Goal: Communication & Community: Answer question/provide support

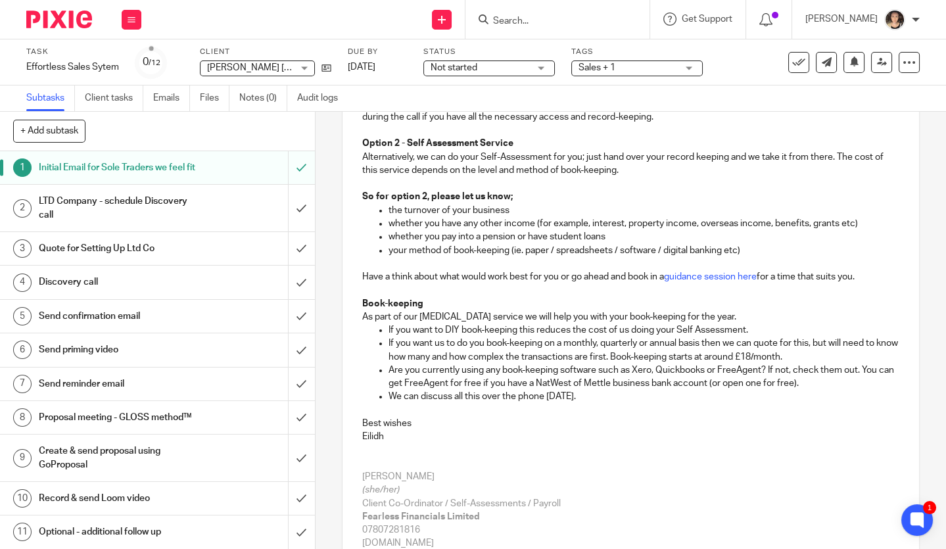
scroll to position [249, 0]
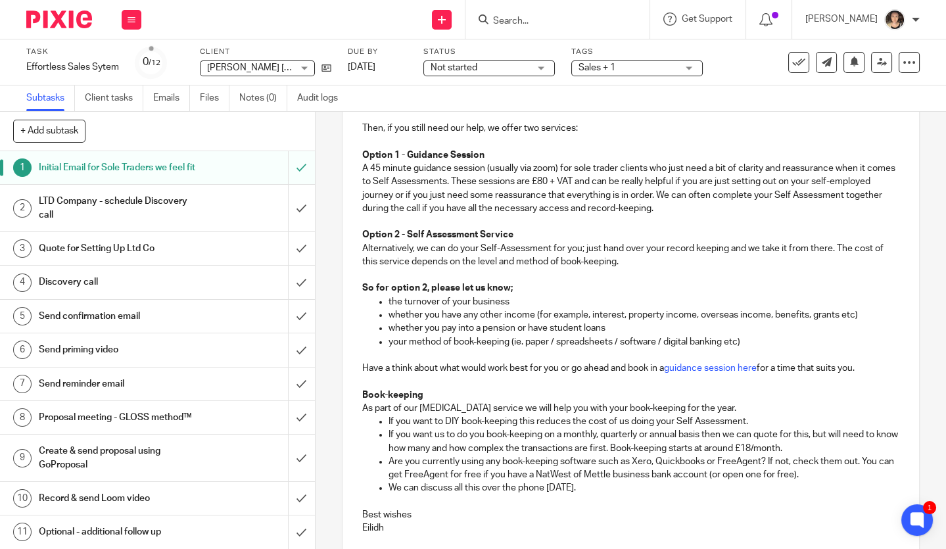
click at [534, 23] on input "Search" at bounding box center [551, 22] width 118 height 12
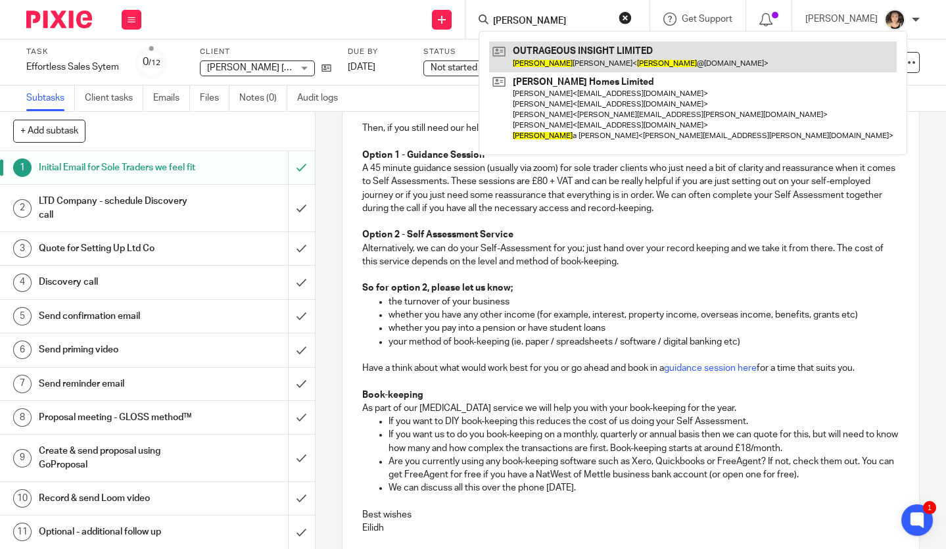
type input "patrick"
click at [565, 55] on link at bounding box center [693, 56] width 408 height 30
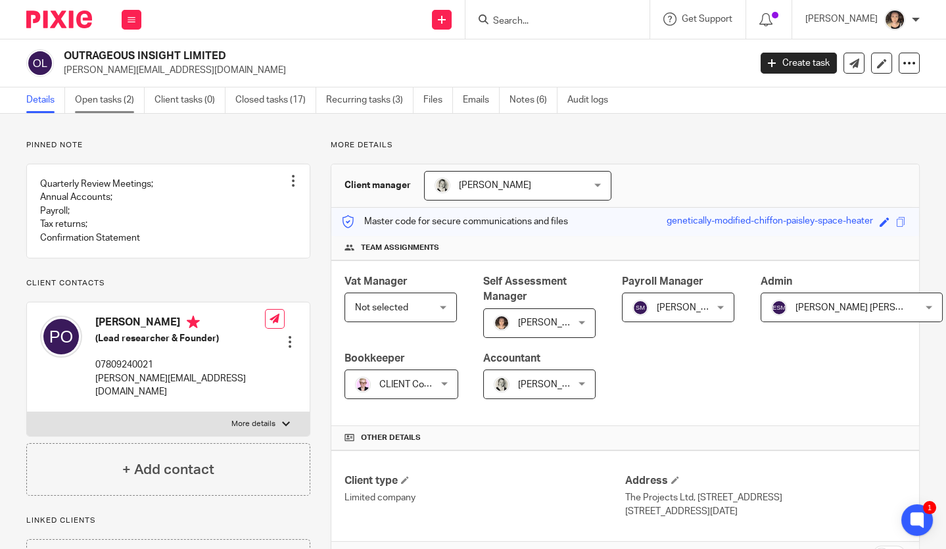
click at [101, 103] on link "Open tasks (2)" at bounding box center [110, 100] width 70 height 26
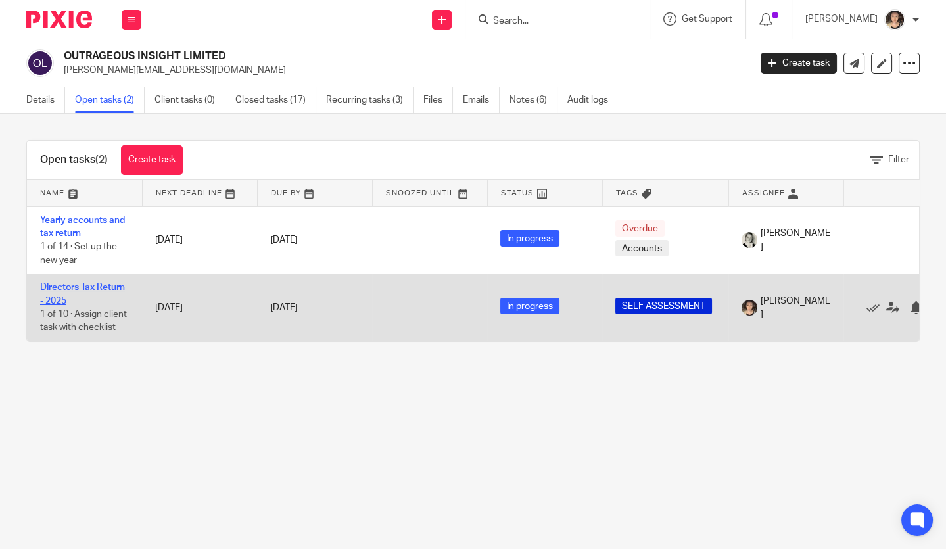
click at [64, 287] on link "Directors Tax Return - 2025" at bounding box center [82, 294] width 85 height 22
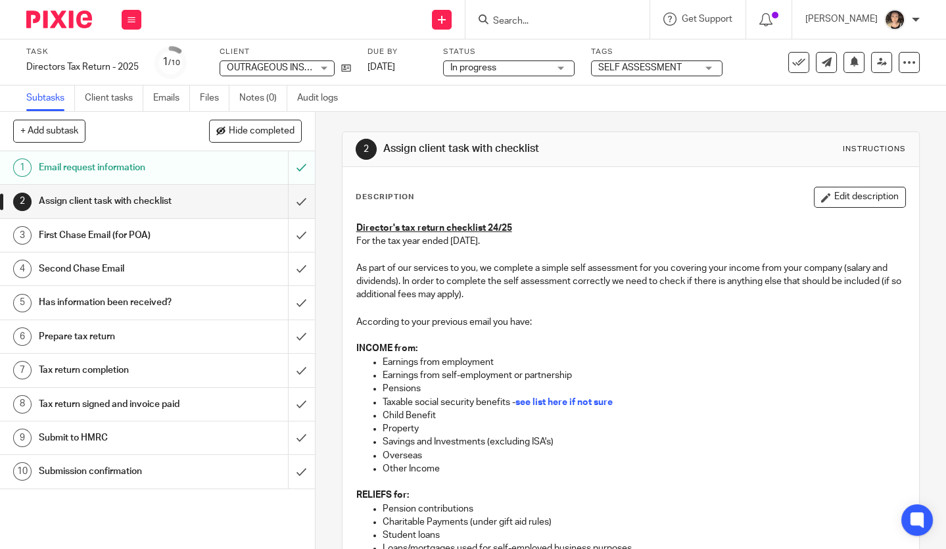
click at [134, 472] on h1 "Submission confirmation" at bounding box center [117, 472] width 157 height 20
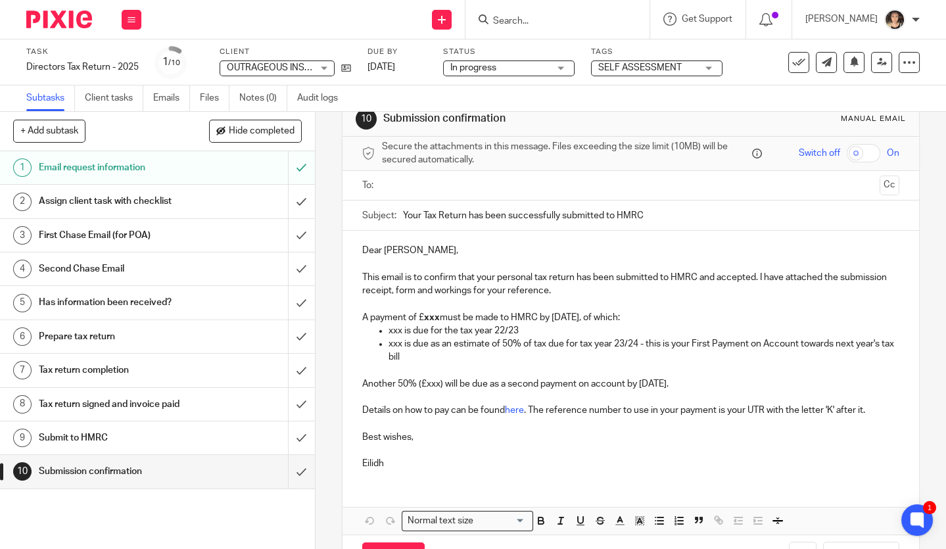
scroll to position [30, 0]
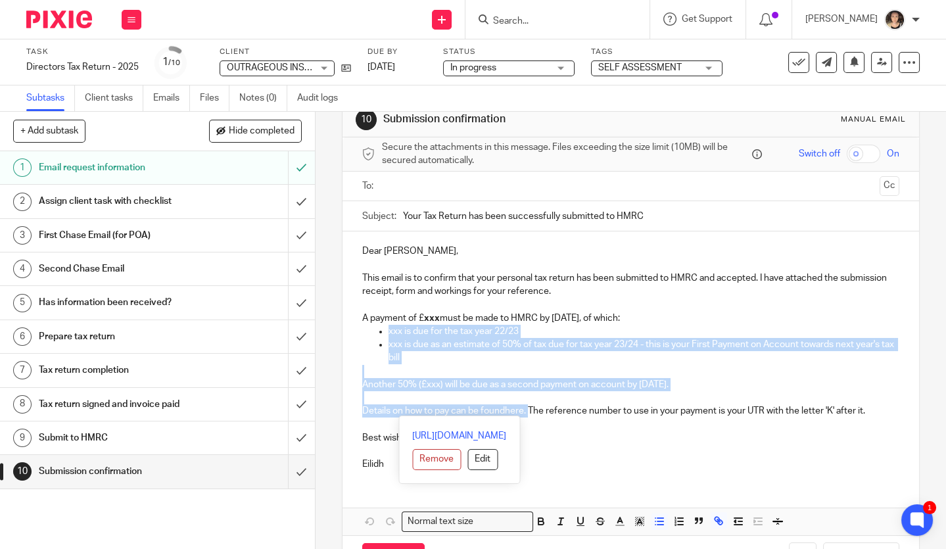
drag, startPoint x: 531, startPoint y: 410, endPoint x: 358, endPoint y: 335, distance: 188.5
click at [358, 335] on div "Dear Patrick, This email is to confirm that your personal tax return has been s…" at bounding box center [631, 356] width 577 height 250
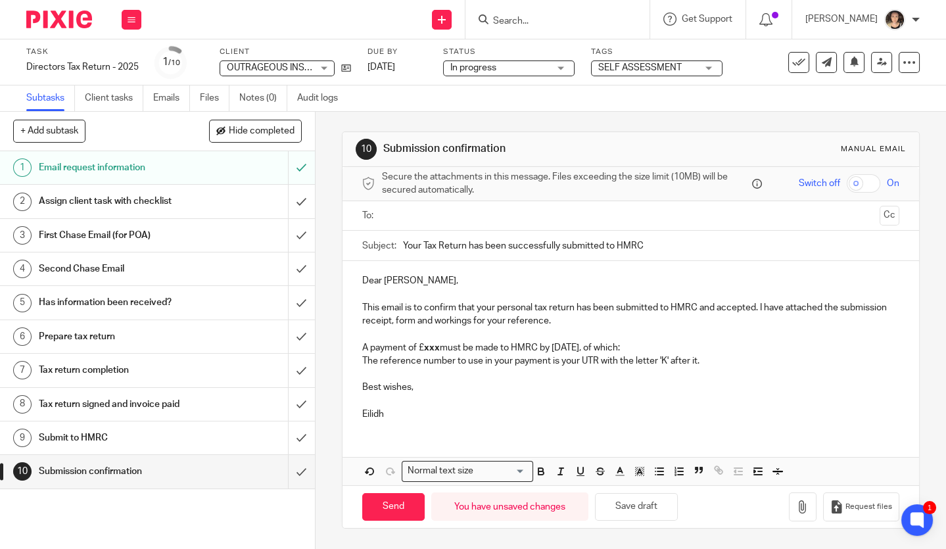
scroll to position [0, 0]
click at [432, 346] on strong "xxx" at bounding box center [432, 347] width 16 height 9
click at [811, 508] on button "button" at bounding box center [803, 507] width 28 height 30
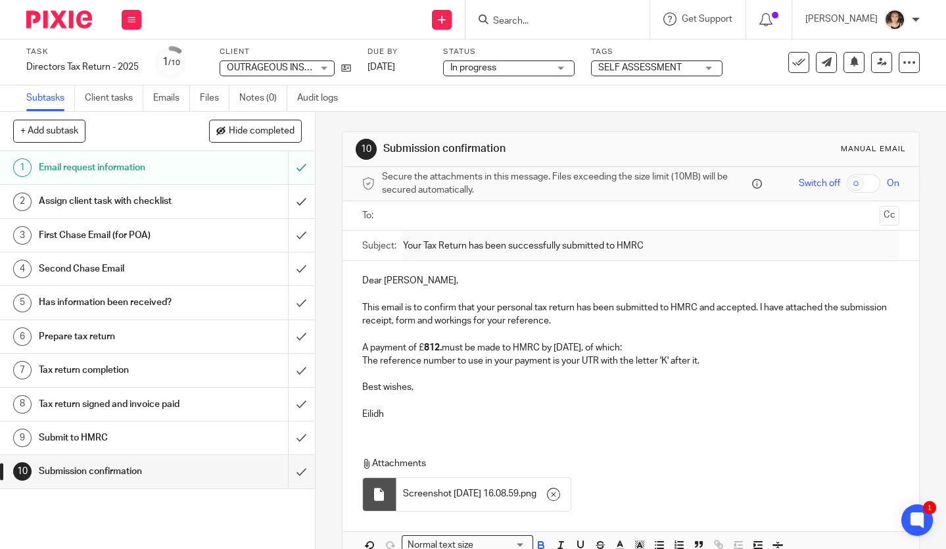
click at [444, 348] on p "A payment of £ 812. must be made to HMRC by 31 January, of which:" at bounding box center [630, 347] width 537 height 13
click at [614, 350] on p "A payment of £ 812.87 must be made to HMRC by 31 January, of which:" at bounding box center [630, 347] width 537 height 13
drag, startPoint x: 691, startPoint y: 349, endPoint x: 638, endPoint y: 349, distance: 52.6
click at [638, 349] on p "A payment of £ 812.87 must be made to HMRC by 31 January 2026, of which:" at bounding box center [630, 347] width 537 height 13
click at [721, 362] on p "The reference number to use in your payment is your UTR with the letter 'K' aft…" at bounding box center [630, 360] width 537 height 13
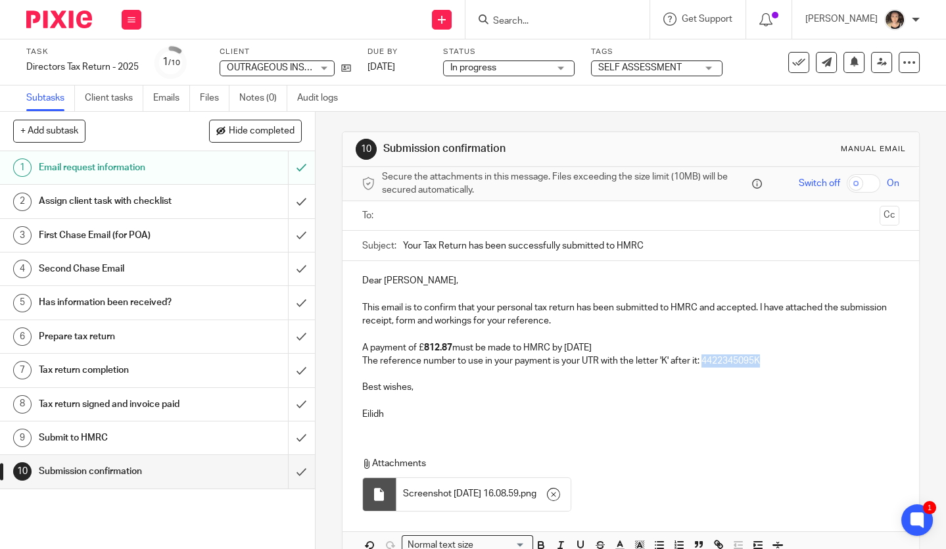
drag, startPoint x: 795, startPoint y: 360, endPoint x: 703, endPoint y: 361, distance: 92.1
click at [703, 361] on p "The reference number to use in your payment is your UTR with the letter 'K' aft…" at bounding box center [630, 360] width 537 height 13
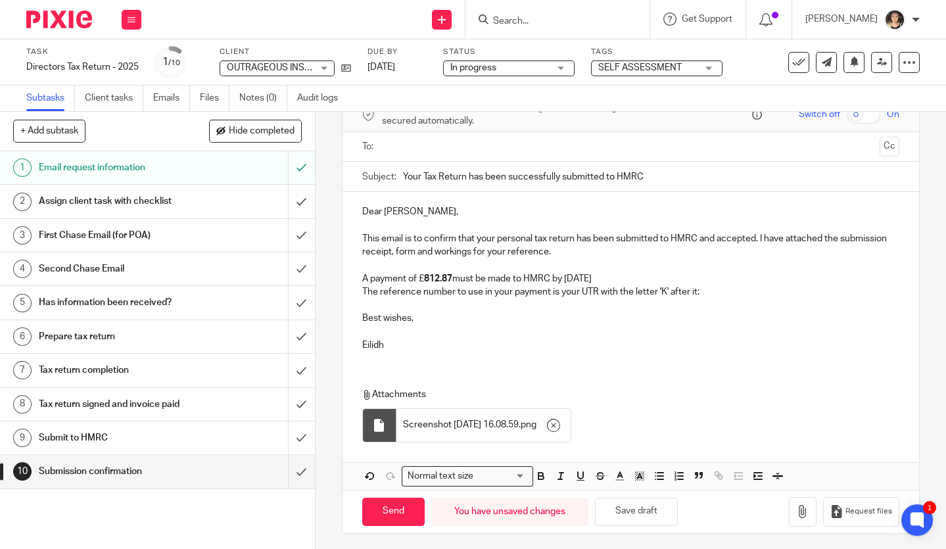
scroll to position [68, 0]
click at [798, 506] on icon "button" at bounding box center [802, 512] width 13 height 13
click at [709, 290] on p "The reference number to use in your payment is your UTR with the letter 'K' aft…" at bounding box center [630, 292] width 537 height 13
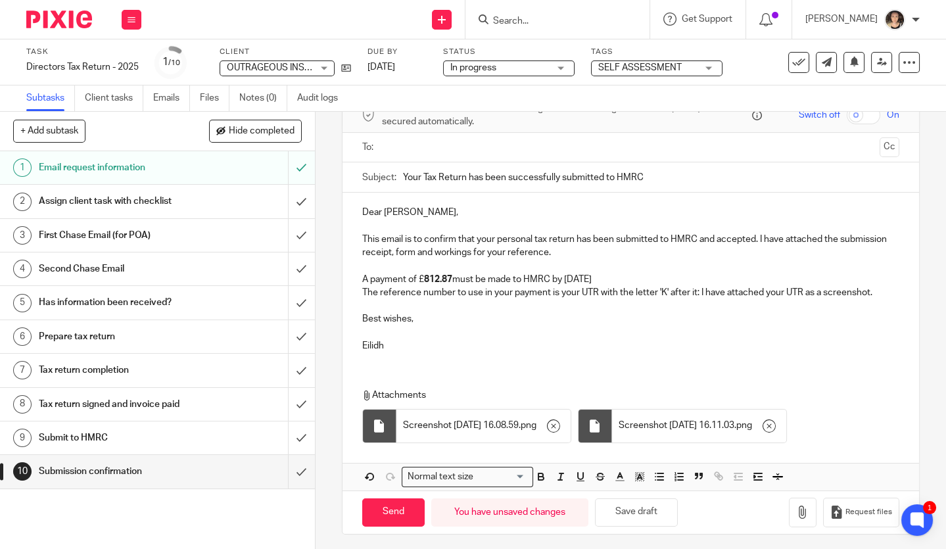
click at [808, 293] on p "The reference number to use in your payment is your UTR with the letter 'K' aft…" at bounding box center [630, 292] width 537 height 13
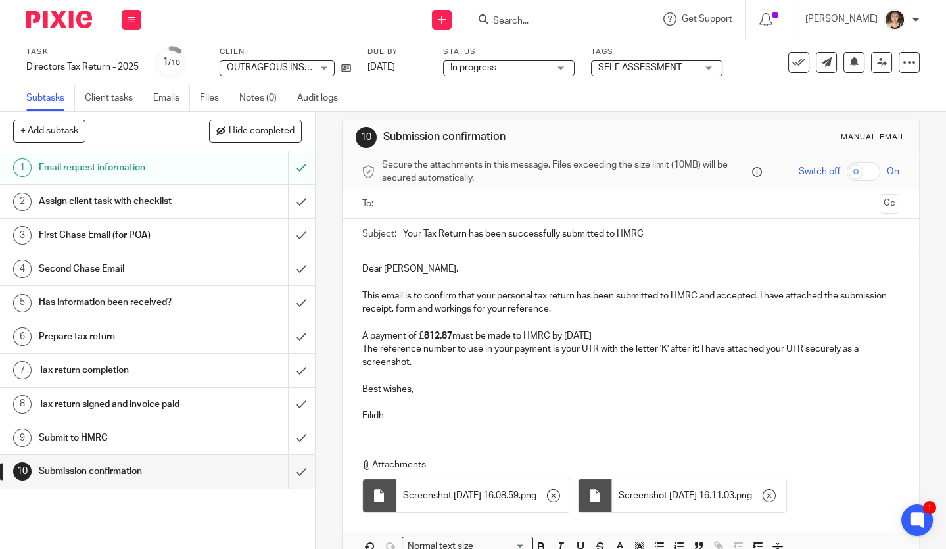
scroll to position [7, 0]
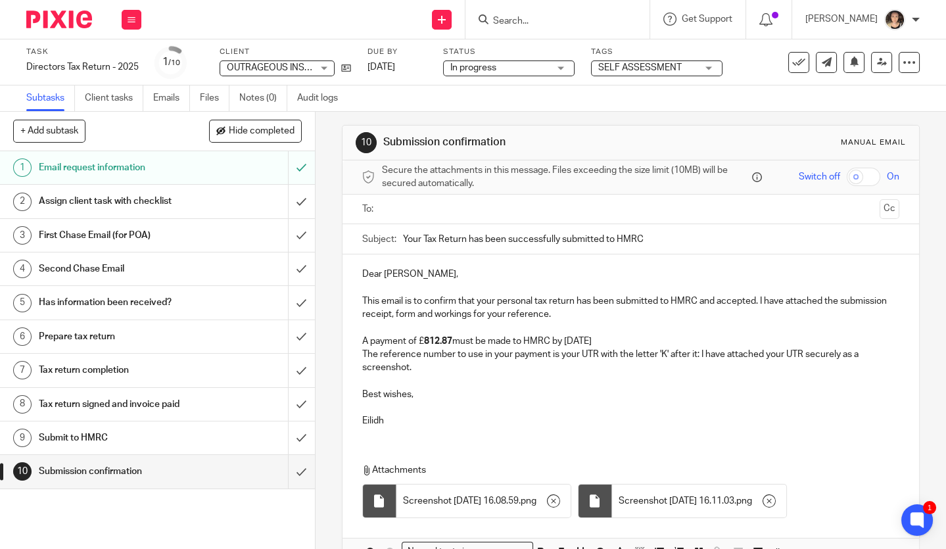
click at [867, 175] on input "checkbox" at bounding box center [864, 177] width 34 height 18
checkbox input "true"
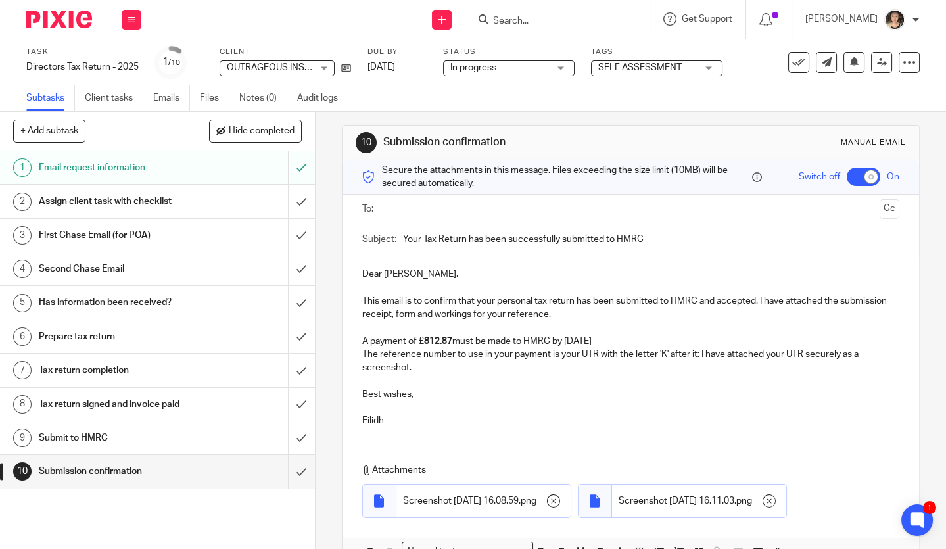
click at [422, 370] on p "The reference number to use in your payment is your UTR with the letter 'K' aft…" at bounding box center [630, 361] width 537 height 27
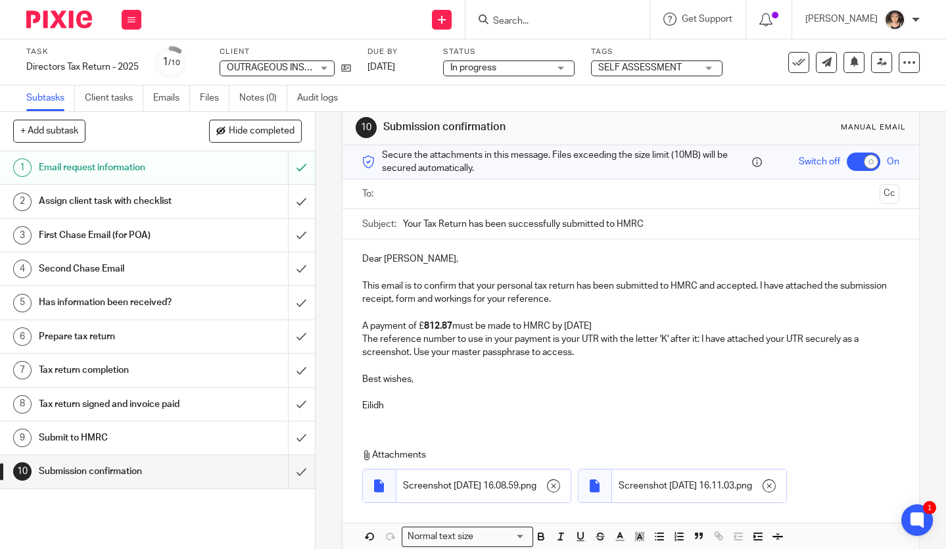
scroll to position [21, 0]
click at [418, 199] on input "text" at bounding box center [631, 194] width 488 height 15
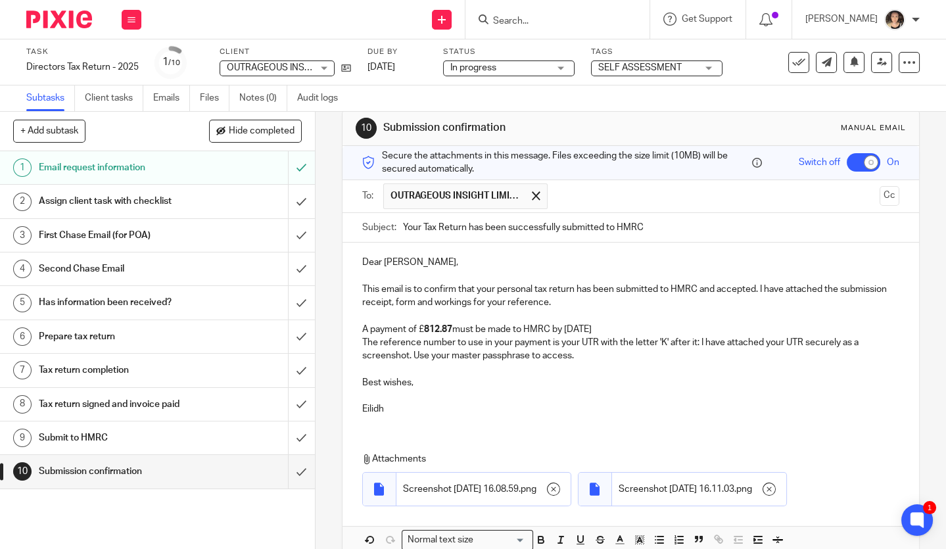
click at [423, 226] on input "Your Tax Return has been successfully submitted to HMRC" at bounding box center [651, 228] width 496 height 30
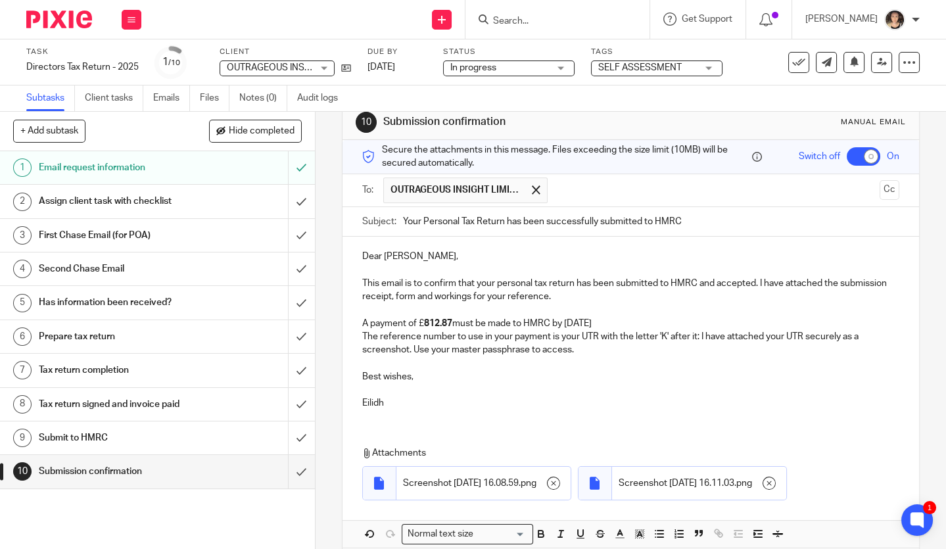
drag, startPoint x: 713, startPoint y: 222, endPoint x: 506, endPoint y: 219, distance: 207.1
click at [506, 219] on input "Your Personal Tax Return has been successfully submitted to HMRC" at bounding box center [651, 222] width 496 height 30
click at [504, 287] on p "This email is to confirm that your personal tax return has been submitted to HM…" at bounding box center [630, 290] width 537 height 27
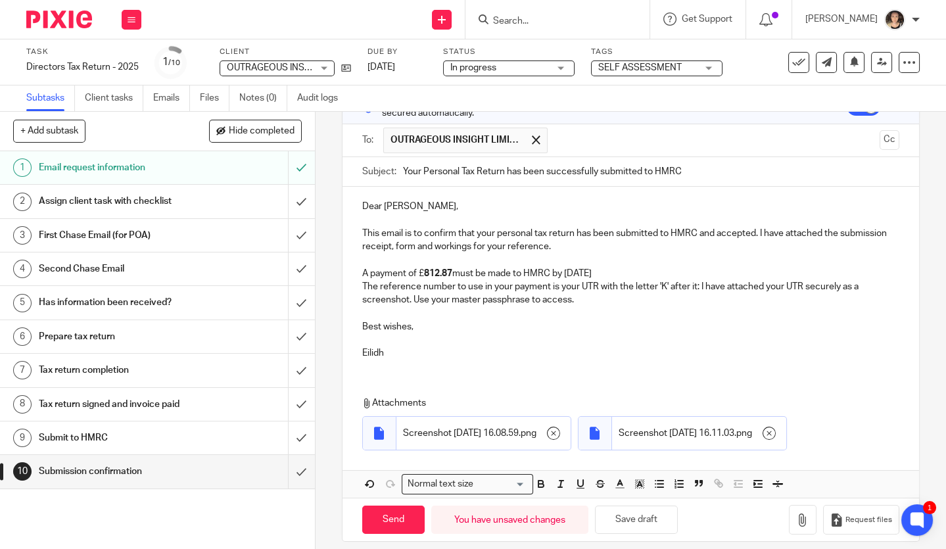
scroll to position [76, 0]
drag, startPoint x: 553, startPoint y: 247, endPoint x: 829, endPoint y: 231, distance: 276.6
click at [829, 231] on p "This email is to confirm that your personal tax return has been submitted to HM…" at bounding box center [630, 240] width 537 height 27
click at [438, 246] on p "This email is to confirm that your personal tax return has been submitted to HM…" at bounding box center [630, 240] width 537 height 27
drag, startPoint x: 504, startPoint y: 245, endPoint x: 438, endPoint y: 244, distance: 66.4
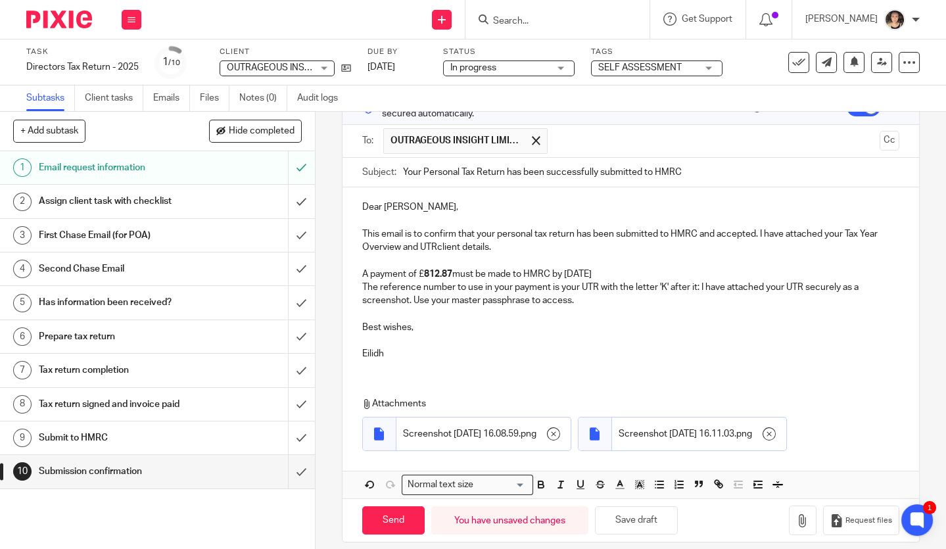
click at [438, 244] on p "This email is to confirm that your personal tax return has been submitted to HM…" at bounding box center [630, 240] width 537 height 27
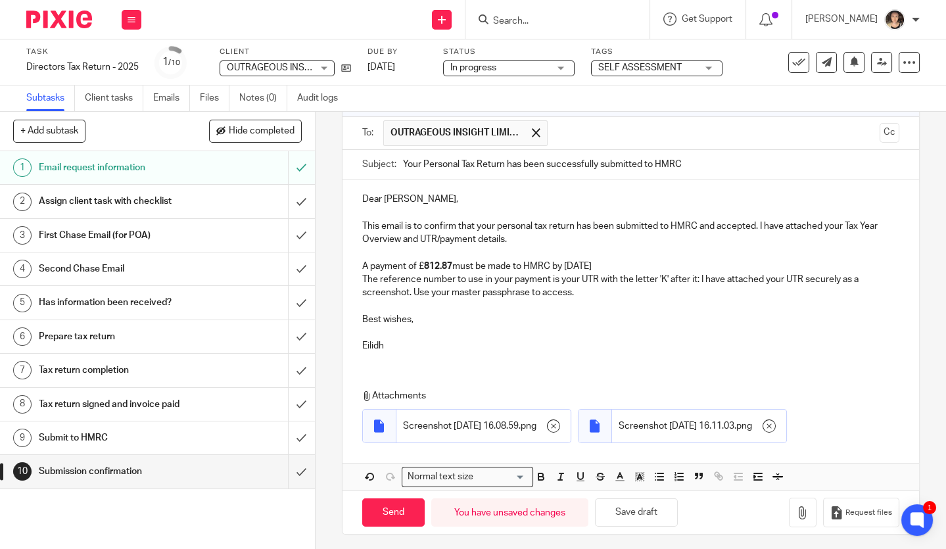
click at [648, 265] on p "A payment of £ 812.87 must be made to HMRC by 31 January 2026" at bounding box center [630, 266] width 537 height 13
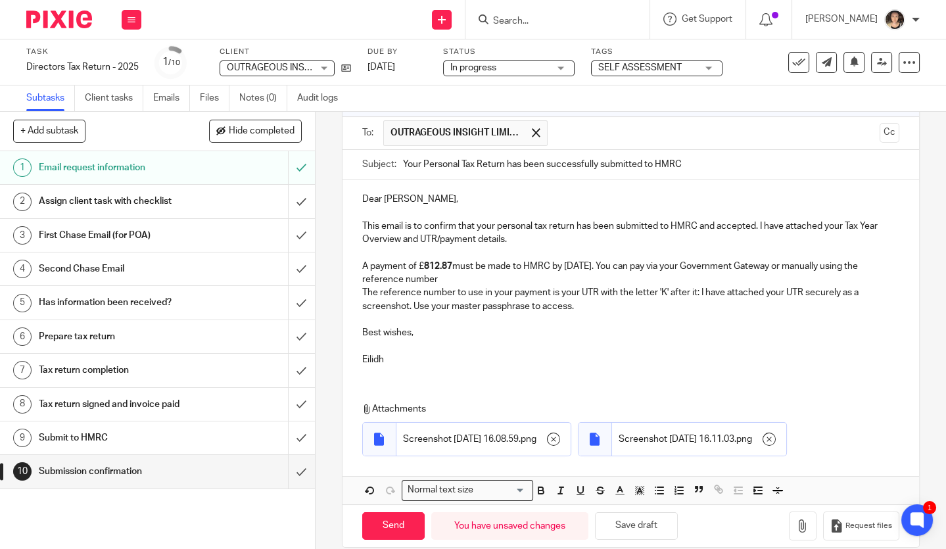
click at [366, 279] on p "A payment of £ 812.87 must be made to HMRC by 31 January 2026. You can pay via …" at bounding box center [630, 273] width 537 height 27
click at [518, 280] on p "A payment of £ 812.87 must be made to HMRC by 31 January 2026. You can pay via …" at bounding box center [630, 273] width 537 height 27
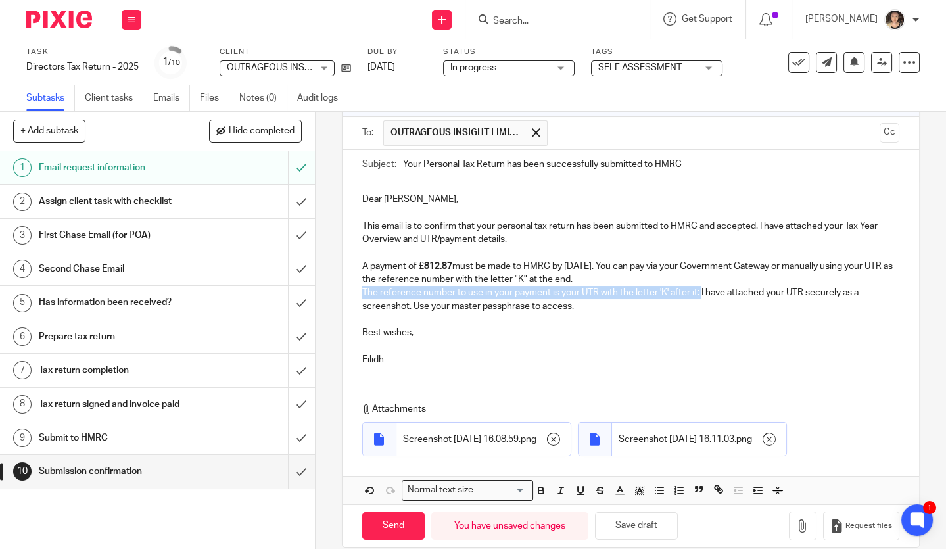
drag, startPoint x: 700, startPoint y: 291, endPoint x: 337, endPoint y: 293, distance: 363.6
click at [337, 293] on div "10 Submission confirmation Manual email Secure the attachments in this message.…" at bounding box center [631, 330] width 631 height 437
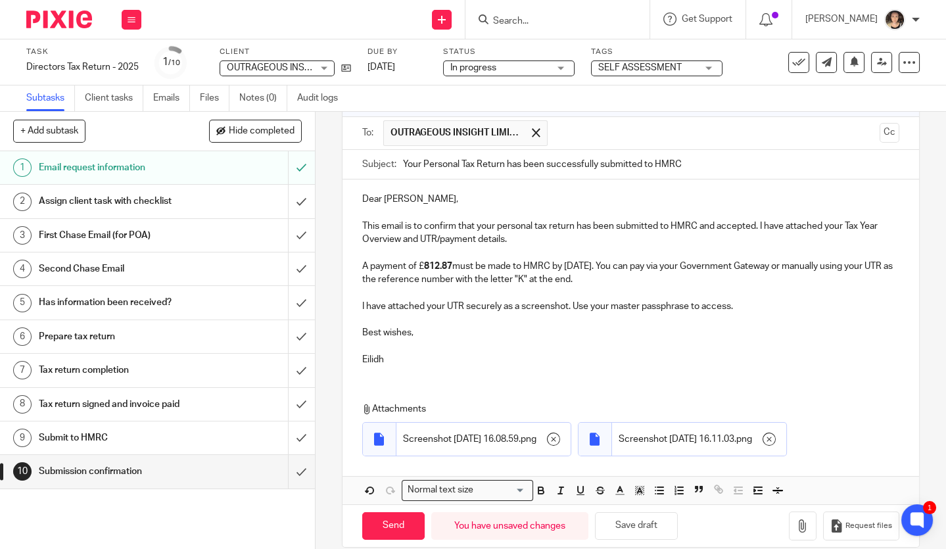
click at [763, 307] on p "I have attached your UTR securely as a screenshot. Use your master passphrase t…" at bounding box center [630, 306] width 537 height 13
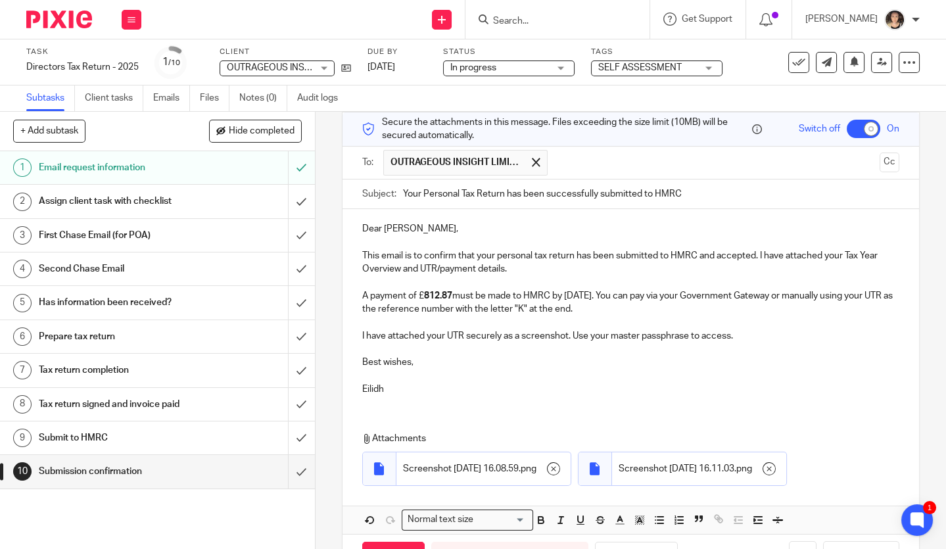
scroll to position [45, 0]
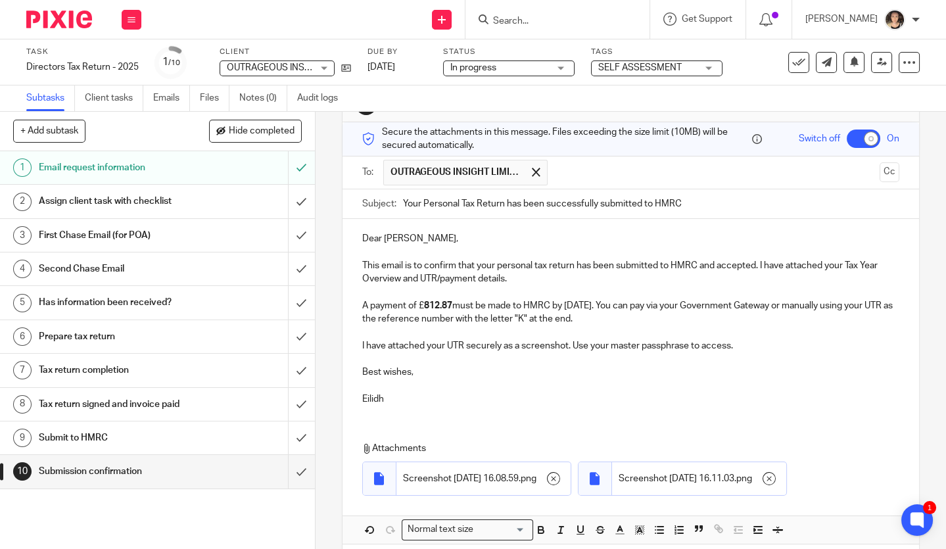
drag, startPoint x: 694, startPoint y: 199, endPoint x: 506, endPoint y: 197, distance: 188.1
click at [506, 197] on input "Your Personal Tax Return has been successfully submitted to HMRC" at bounding box center [651, 204] width 496 height 30
click at [508, 203] on input "Your Personal Tax Return Payment" at bounding box center [651, 204] width 496 height 30
click at [563, 210] on input "Your Personal Tax Return - Payment" at bounding box center [651, 204] width 496 height 30
type input "Your Personal Tax Return - Payment details"
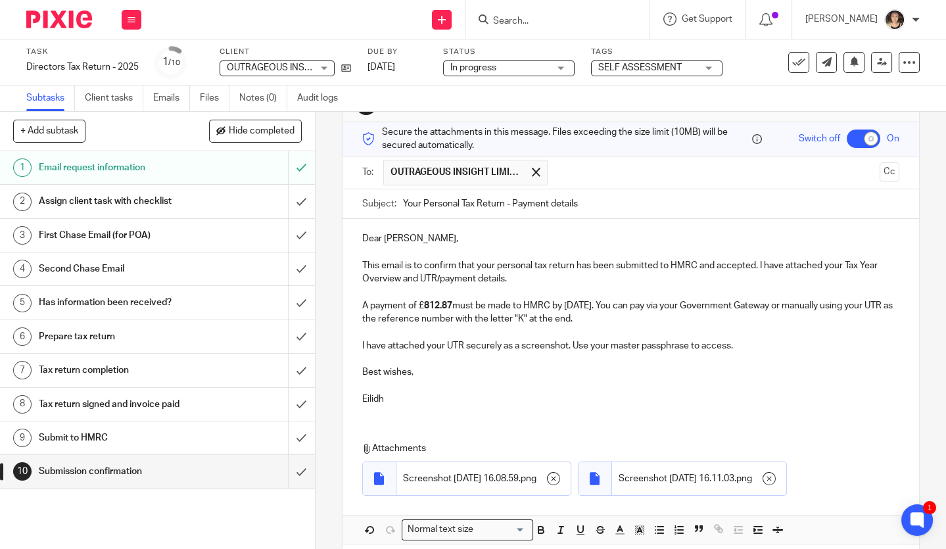
click at [661, 264] on p "This email is to confirm that your personal tax return has been submitted to HM…" at bounding box center [630, 272] width 537 height 27
click at [700, 265] on p "This email is to confirm that your personal tax return has been submitted to HM…" at bounding box center [630, 272] width 537 height 27
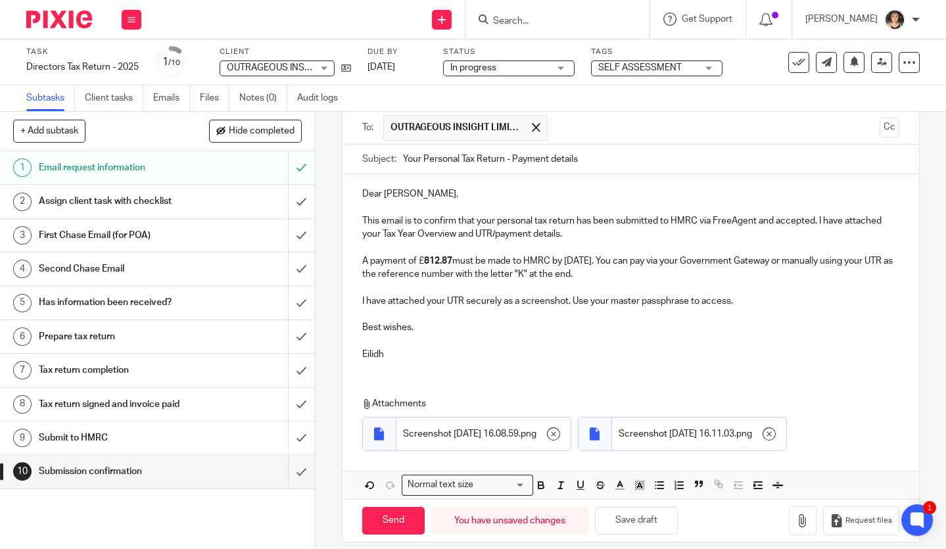
scroll to position [85, 0]
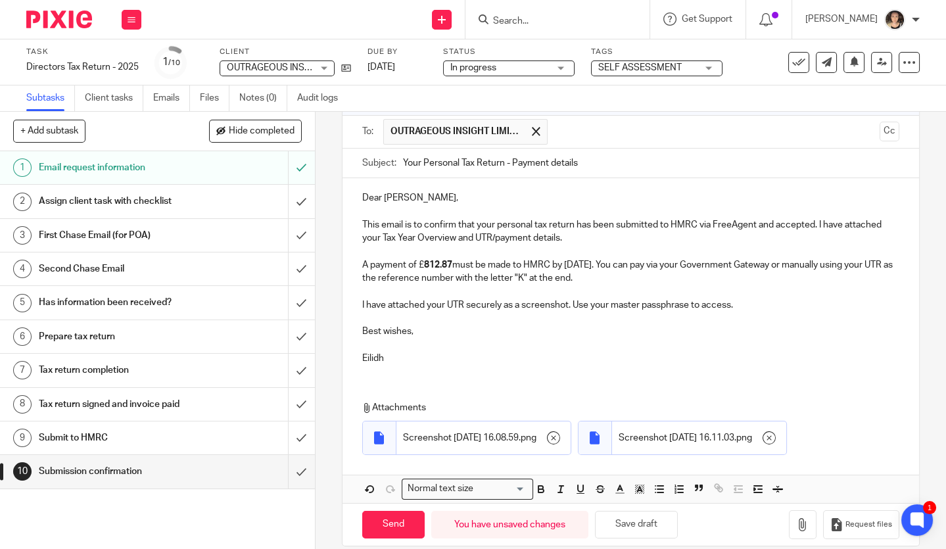
click at [482, 305] on p "I have attached your UTR securely as a screenshot. Use your master passphrase t…" at bounding box center [630, 305] width 537 height 13
click at [531, 304] on p "I have attached your UTR as a screenshot. Use your master passphrase to access." at bounding box center [630, 305] width 537 height 13
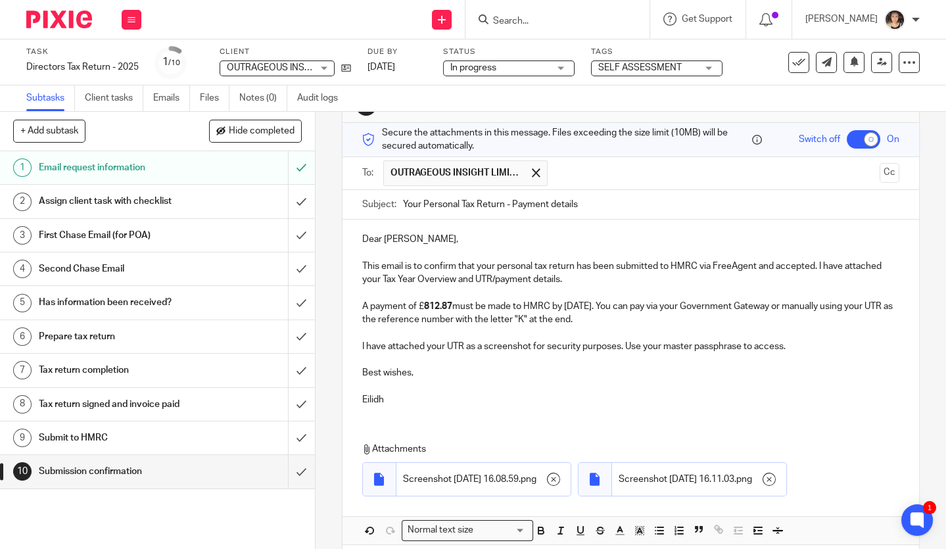
scroll to position [97, 0]
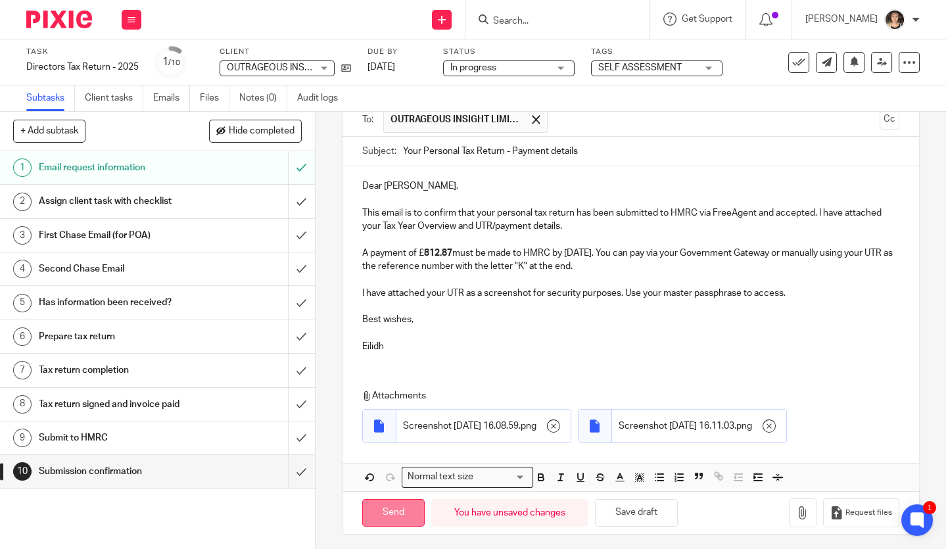
click at [383, 511] on input "Send" at bounding box center [393, 513] width 62 height 28
checkbox input "false"
type input "Sent"
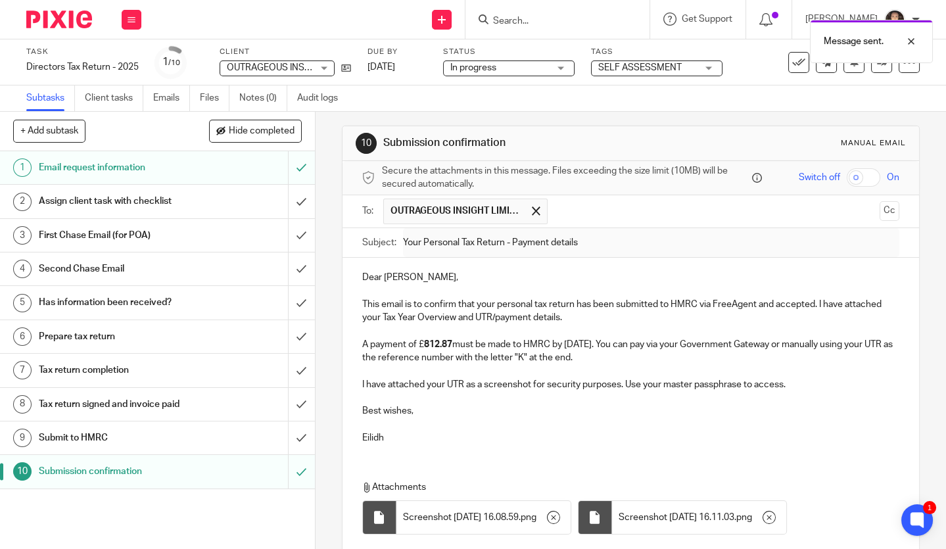
scroll to position [0, 0]
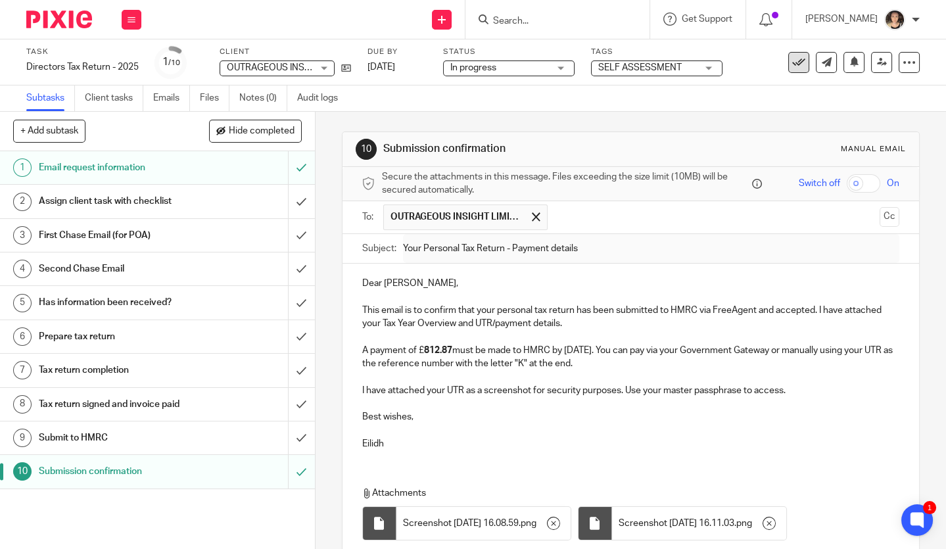
click at [805, 59] on icon at bounding box center [798, 62] width 13 height 13
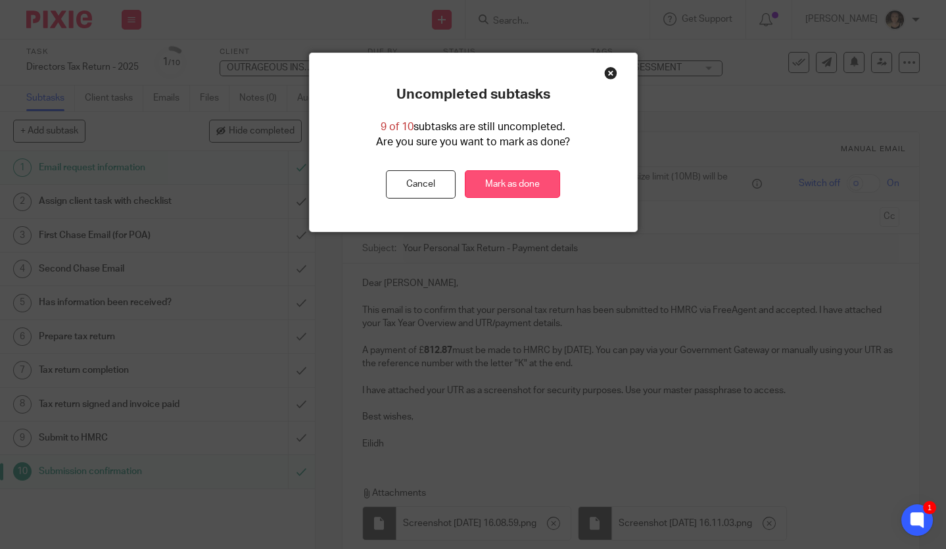
click at [521, 185] on link "Mark as done" at bounding box center [512, 184] width 95 height 28
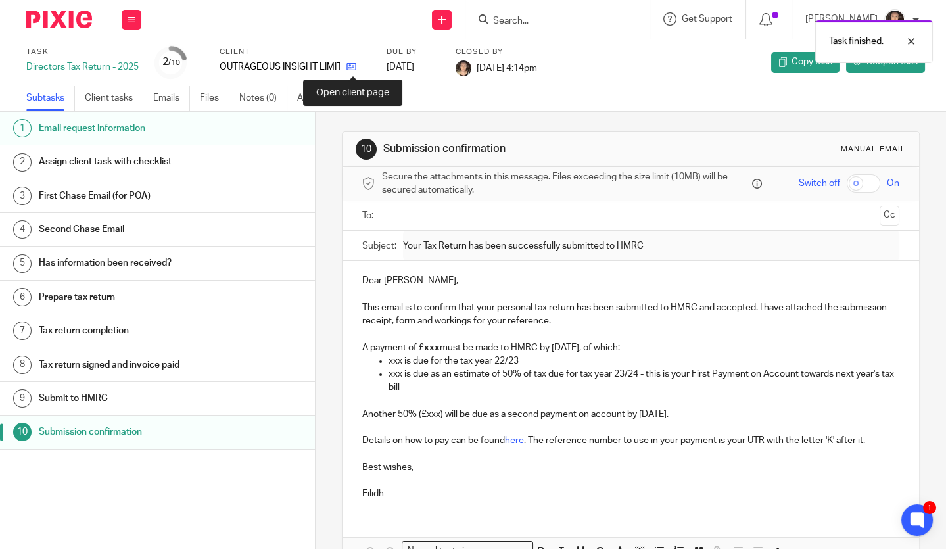
click at [354, 67] on icon at bounding box center [351, 67] width 10 height 10
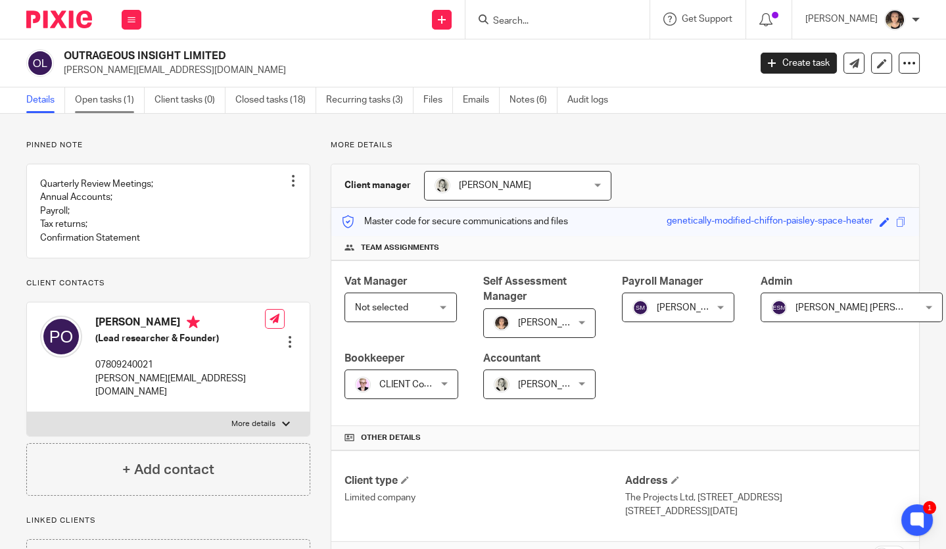
click at [112, 101] on link "Open tasks (1)" at bounding box center [110, 100] width 70 height 26
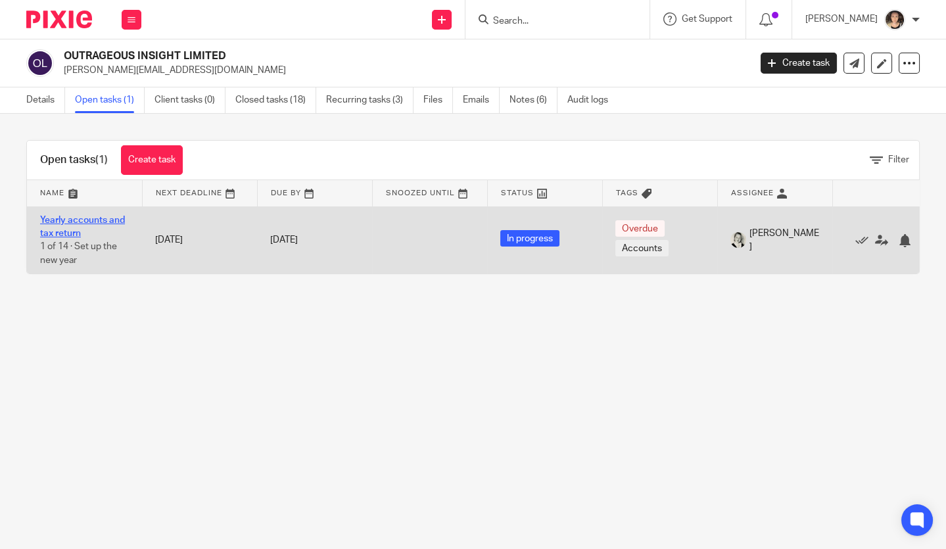
click at [67, 220] on link "Yearly accounts and tax return" at bounding box center [82, 227] width 85 height 22
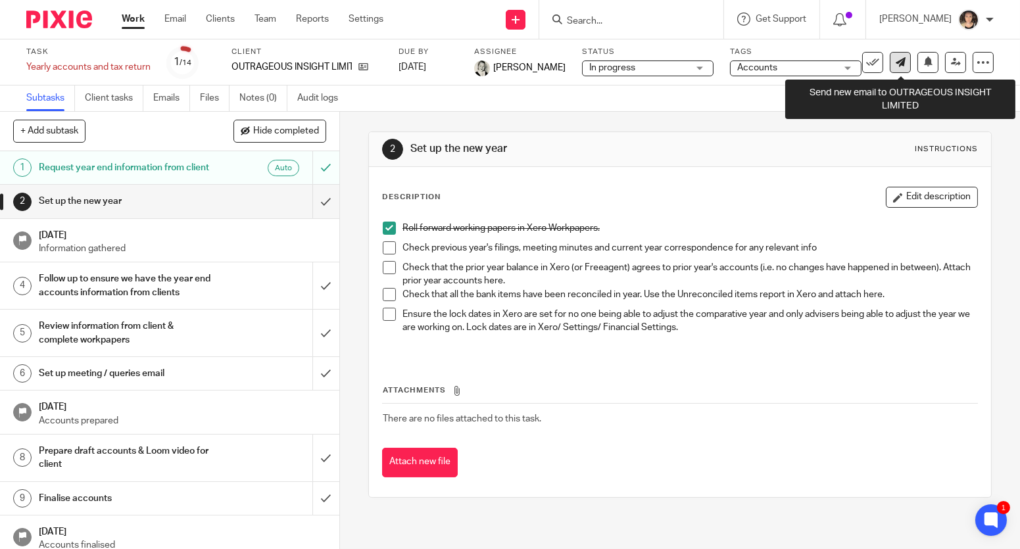
click at [901, 65] on icon at bounding box center [901, 62] width 10 height 10
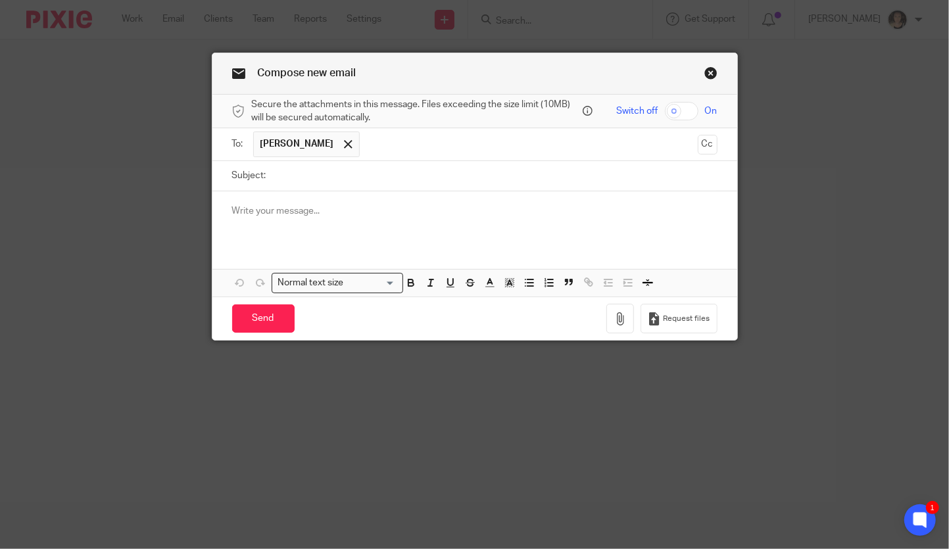
click at [314, 177] on input "Subject:" at bounding box center [495, 176] width 444 height 30
type input "Corporation Tax Payment"
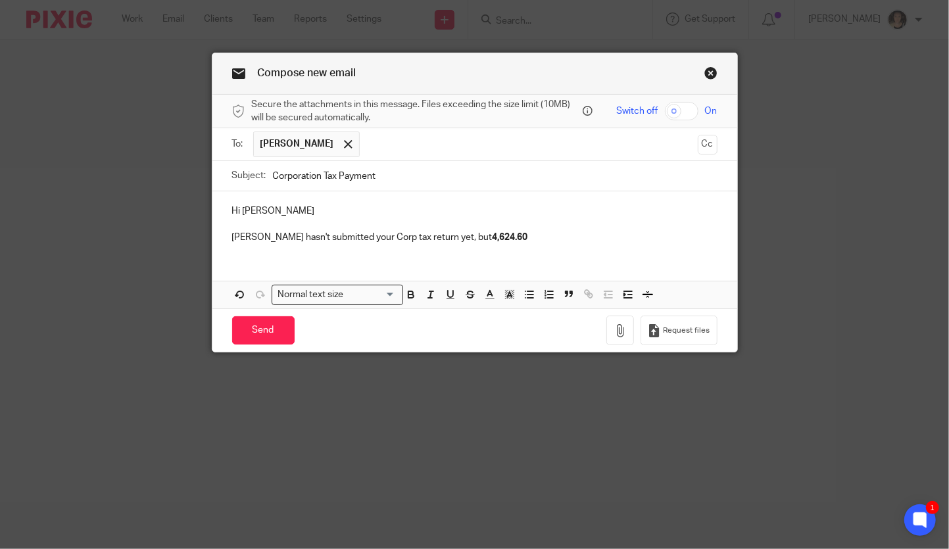
click at [492, 239] on strong "4,624.60" at bounding box center [510, 237] width 36 height 9
click at [525, 235] on p "[PERSON_NAME] hasn't submitted your Corp tax return yet, but £ 4,624.60" at bounding box center [474, 237] width 485 height 13
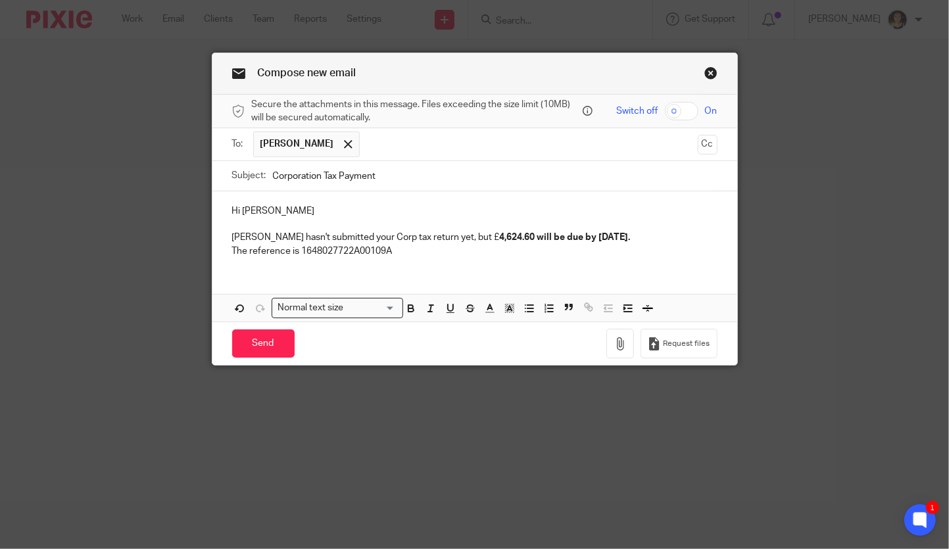
click at [341, 250] on p "The reference is 1648027722A00109A" at bounding box center [474, 251] width 485 height 13
click at [413, 249] on p "The reference is 1648027722A00109A" at bounding box center [474, 251] width 485 height 13
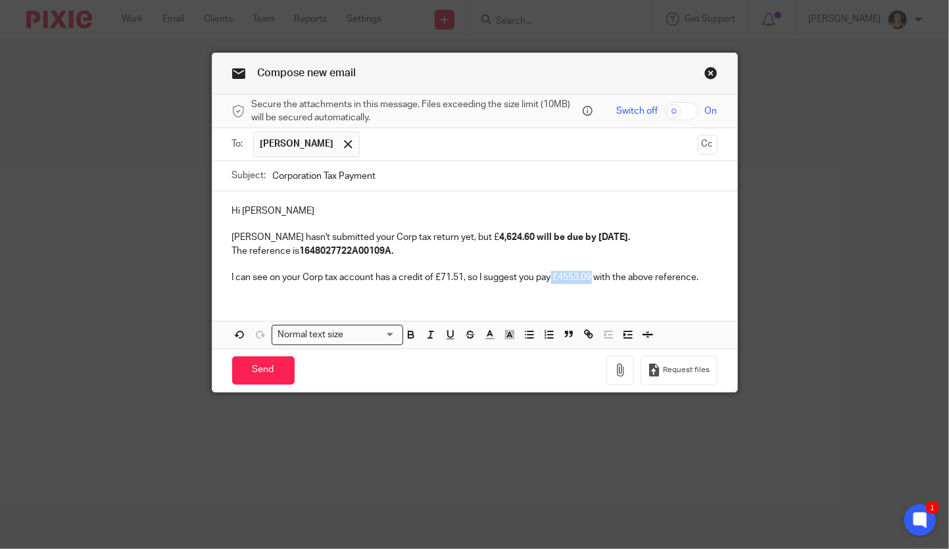
drag, startPoint x: 598, startPoint y: 278, endPoint x: 555, endPoint y: 277, distance: 42.7
click at [555, 277] on p "I can see on your Corp tax account has a credit of £71.51, so I suggest you pay…" at bounding box center [474, 277] width 485 height 13
click at [572, 266] on p at bounding box center [474, 264] width 485 height 13
click at [575, 275] on strong "£4553.09" at bounding box center [570, 277] width 39 height 9
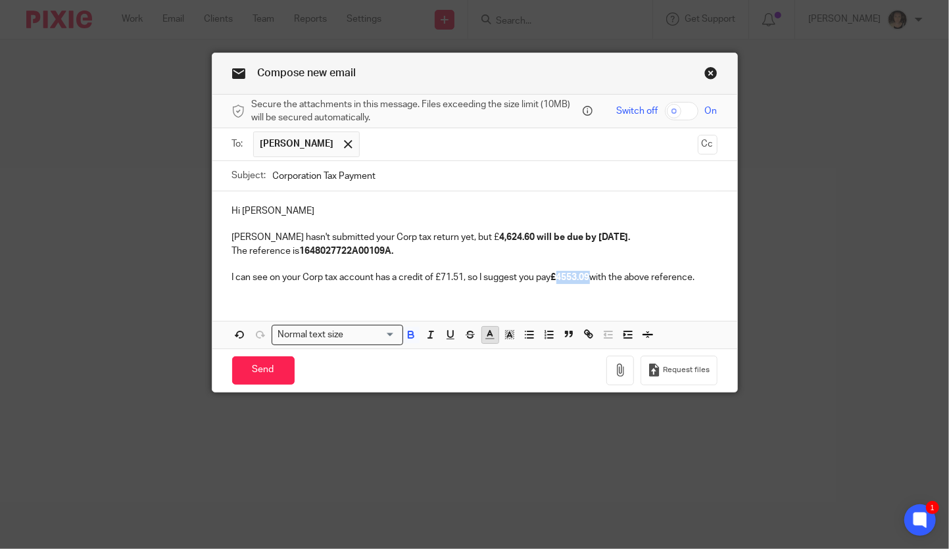
click at [492, 333] on icon "button" at bounding box center [490, 335] width 12 height 12
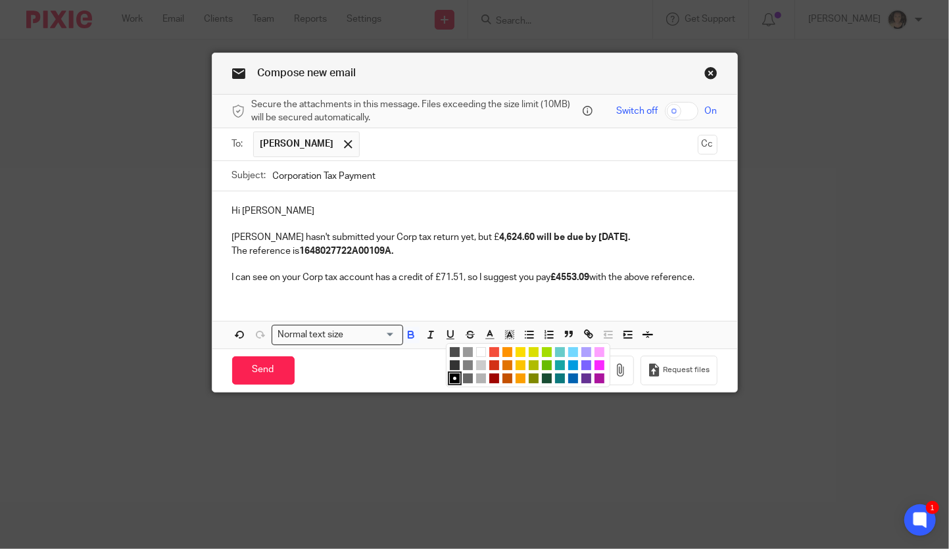
click at [492, 350] on li "color:#F44E3B" at bounding box center [494, 352] width 10 height 10
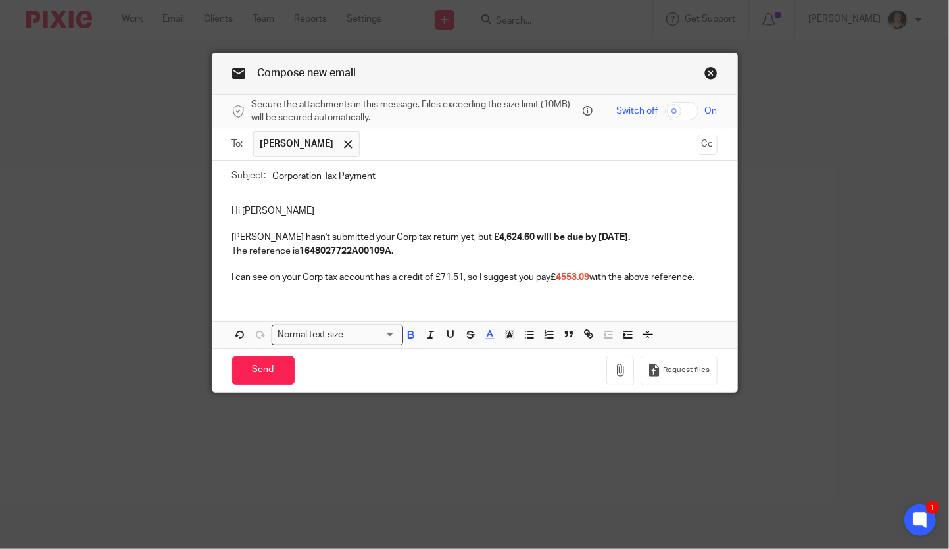
click at [510, 284] on div "Hi Patrick Gillian hasn't submitted your Corp tax return yet, but £ 4,624.60 wi…" at bounding box center [474, 242] width 525 height 103
click at [447, 237] on p "Gillian hasn't submitted your Corp tax return yet, but £ 4,624.60 will be due b…" at bounding box center [474, 237] width 485 height 13
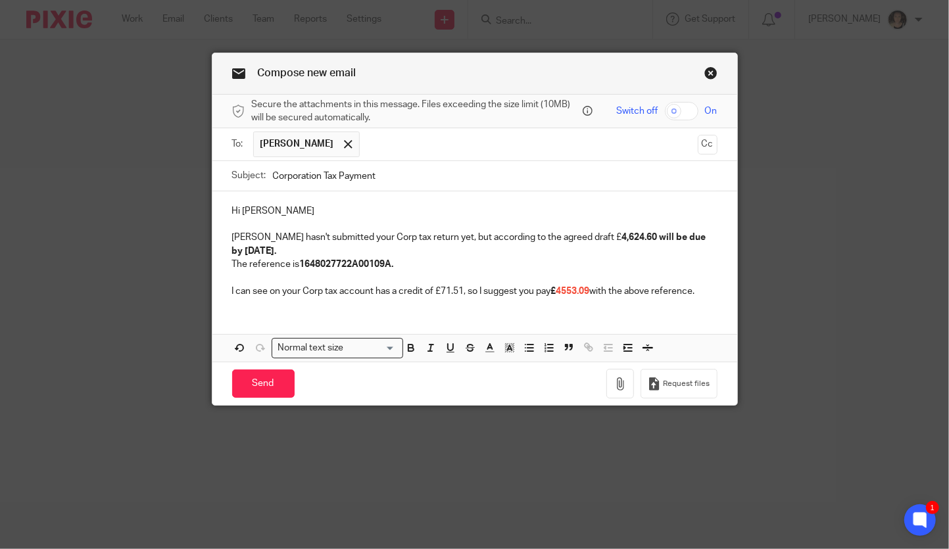
click at [465, 291] on p "I can see on your Corp tax account has a credit of £71.51, so I suggest you pay…" at bounding box center [474, 291] width 485 height 13
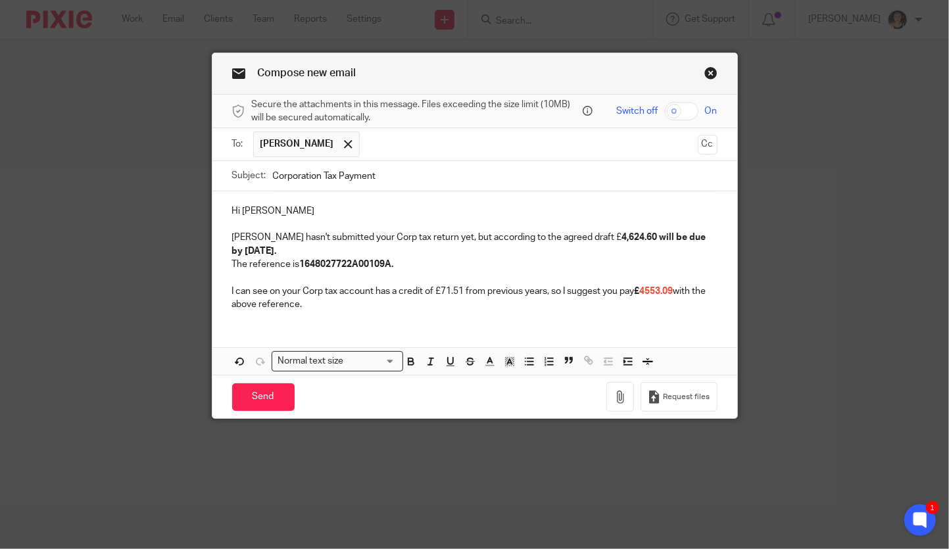
click at [325, 311] on div "Hi Patrick Gillian hasn't submitted your Corp tax return yet, but according to …" at bounding box center [474, 256] width 525 height 130
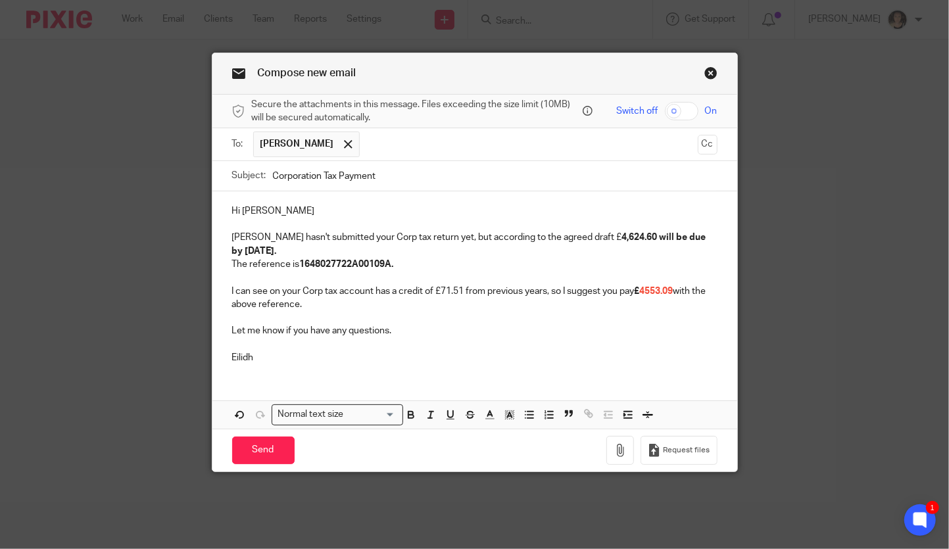
click at [393, 179] on input "Corporation Tax Payment" at bounding box center [495, 176] width 444 height 30
type input "Corporation Tax Payment Reference"
drag, startPoint x: 287, startPoint y: 291, endPoint x: 189, endPoint y: 285, distance: 98.1
click at [189, 285] on div "Compose new email Secure the attachments in this message. Files exceeding the s…" at bounding box center [474, 274] width 949 height 549
click at [257, 449] on input "Send" at bounding box center [263, 451] width 62 height 28
